Goal: Check status: Check status

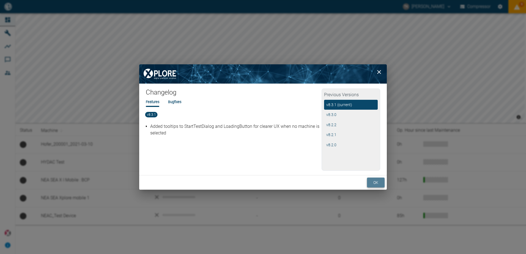
click at [372, 183] on button "ok" at bounding box center [376, 183] width 18 height 10
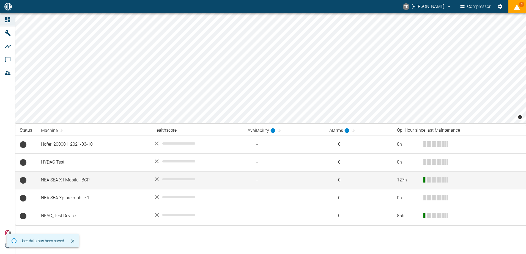
click at [72, 181] on td "NEA SEA X I Mobile : BCP" at bounding box center [93, 181] width 113 height 18
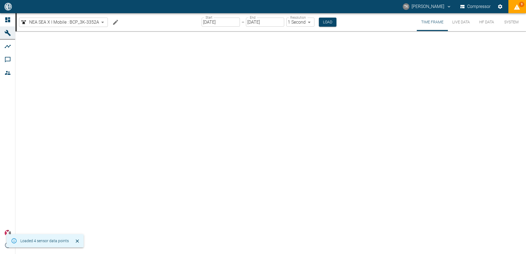
click at [225, 22] on input "[DATE]" at bounding box center [221, 22] width 38 height 9
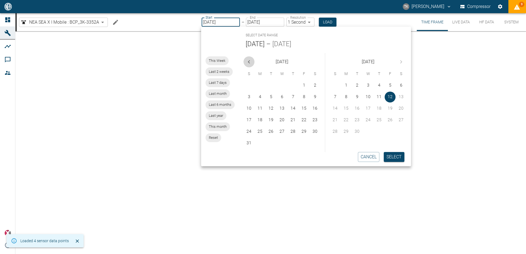
click at [251, 63] on icon "Previous month" at bounding box center [249, 62] width 7 height 7
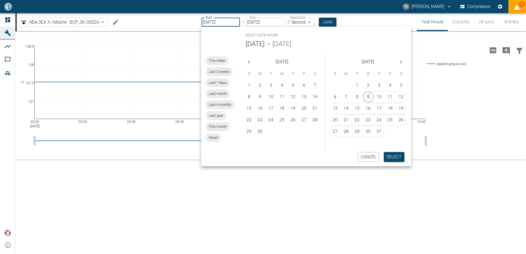
click at [371, 97] on button "9" at bounding box center [368, 97] width 11 height 11
type input "[DATE]"
type input "10min"
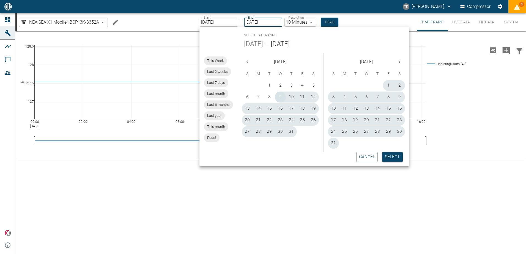
click at [279, 98] on button "9" at bounding box center [280, 97] width 11 height 11
type input "[DATE]"
type input "1sec"
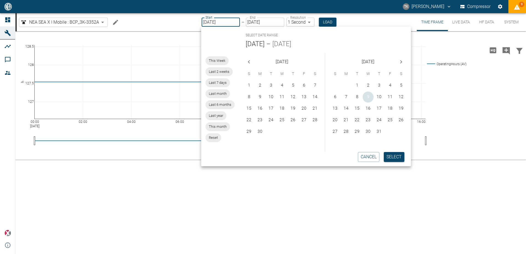
click at [368, 99] on button "9" at bounding box center [368, 97] width 11 height 11
click at [369, 99] on button "9" at bounding box center [368, 97] width 11 height 11
click at [391, 157] on button "Select" at bounding box center [394, 157] width 21 height 10
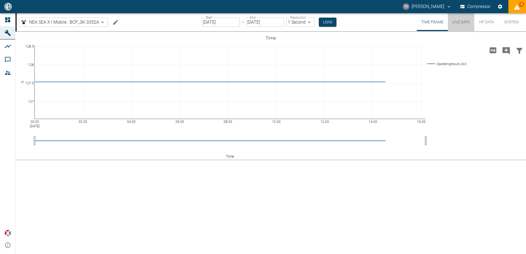
click at [458, 24] on button "Live Data" at bounding box center [461, 22] width 26 height 18
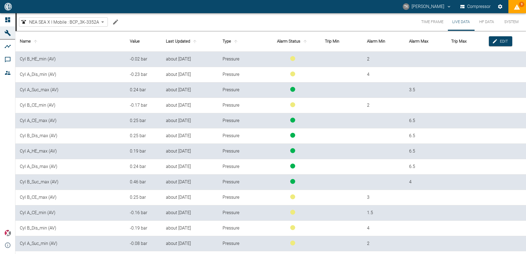
click at [482, 23] on button "HF Data" at bounding box center [487, 22] width 25 height 18
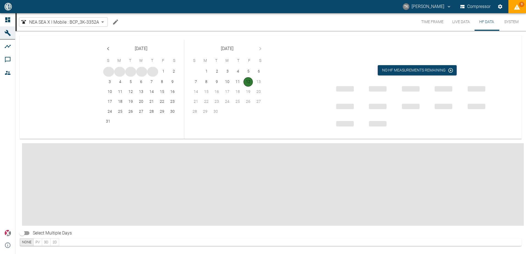
click at [249, 81] on button "12" at bounding box center [248, 81] width 9 height 9
click at [108, 47] on icon "Previous month" at bounding box center [108, 48] width 7 height 7
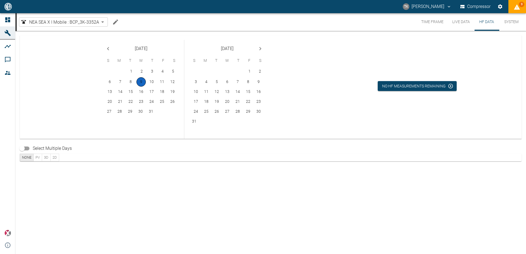
click at [143, 80] on button "9" at bounding box center [141, 81] width 9 height 9
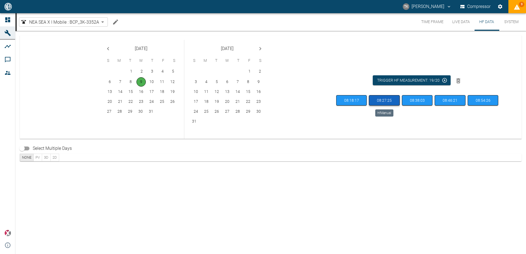
click at [387, 102] on button "08:27:25" at bounding box center [384, 100] width 31 height 11
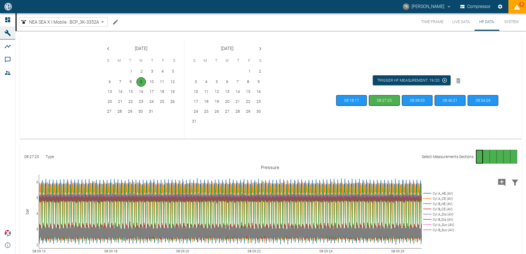
scroll to position [28, 0]
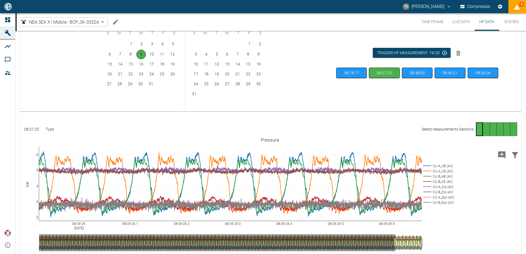
drag, startPoint x: 39, startPoint y: 243, endPoint x: 395, endPoint y: 240, distance: 356.2
click at [448, 228] on div "08:09:26.2 08:09:26.4 08:09:26.6 08:09:26.1 08:09:26.3 08:09:26.5 08:09:26 [DAT…" at bounding box center [270, 198] width 501 height 124
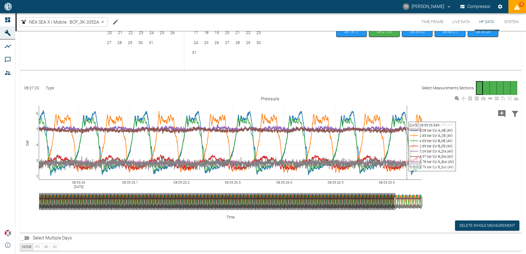
scroll to position [72, 0]
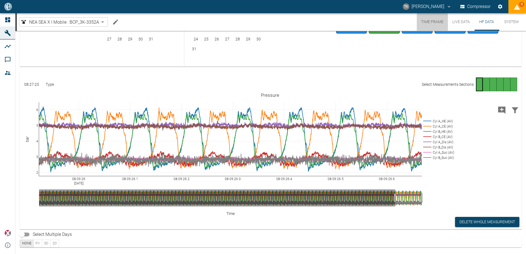
click at [429, 24] on button "Time Frame" at bounding box center [432, 22] width 31 height 18
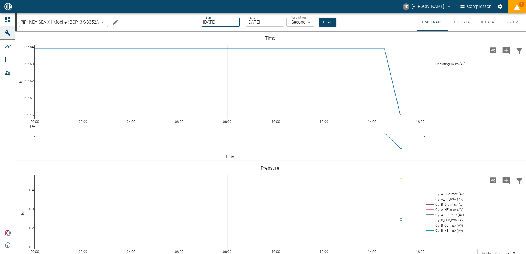
click at [230, 21] on input "[DATE]" at bounding box center [221, 22] width 38 height 9
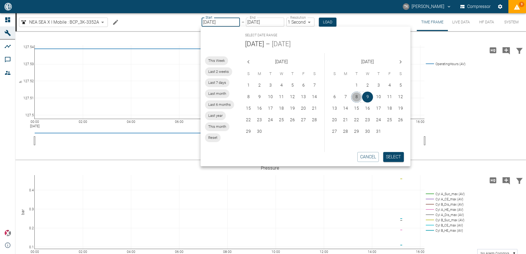
click at [358, 98] on button "8" at bounding box center [356, 97] width 11 height 11
type input "[DATE]"
type input "2min"
click at [330, 19] on button "Load" at bounding box center [329, 22] width 18 height 9
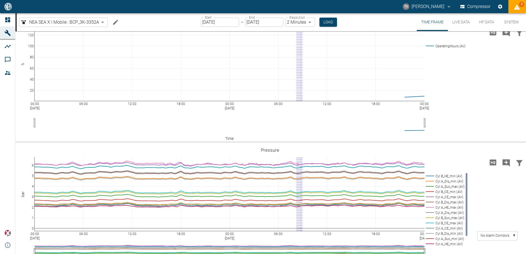
scroll to position [28, 0]
